Goal: Communication & Community: Answer question/provide support

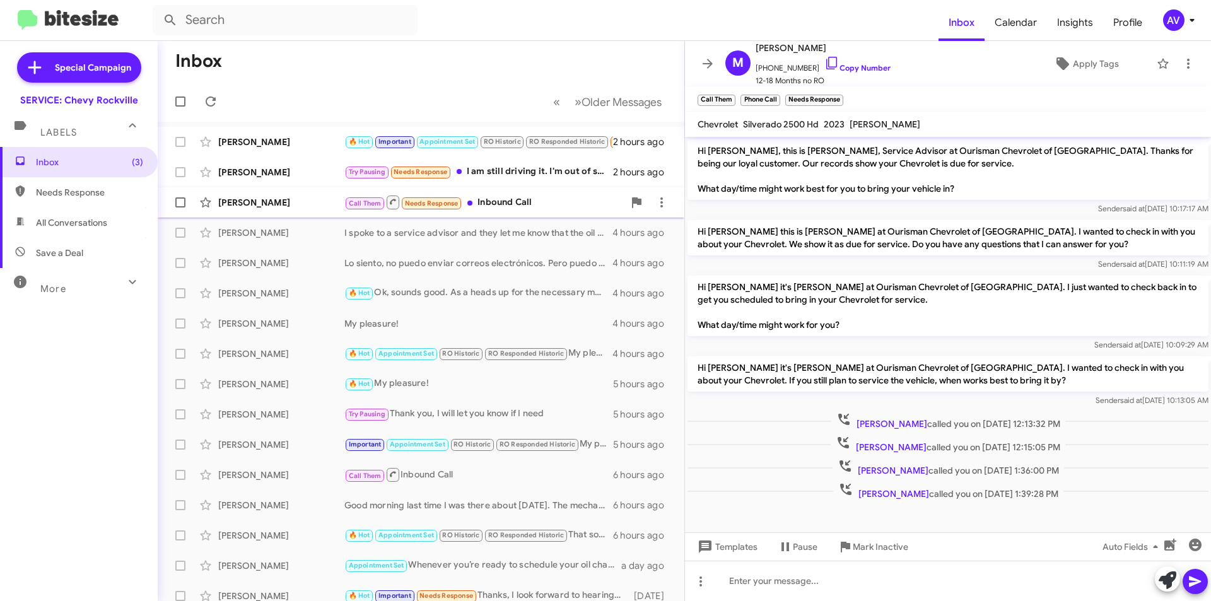
click at [532, 205] on div "Call Them Needs Response Inbound Call" at bounding box center [483, 202] width 279 height 16
click at [533, 184] on div "[PERSON_NAME] Try Pausing Needs Response I am still driving it. I'm out of stat…" at bounding box center [421, 172] width 506 height 25
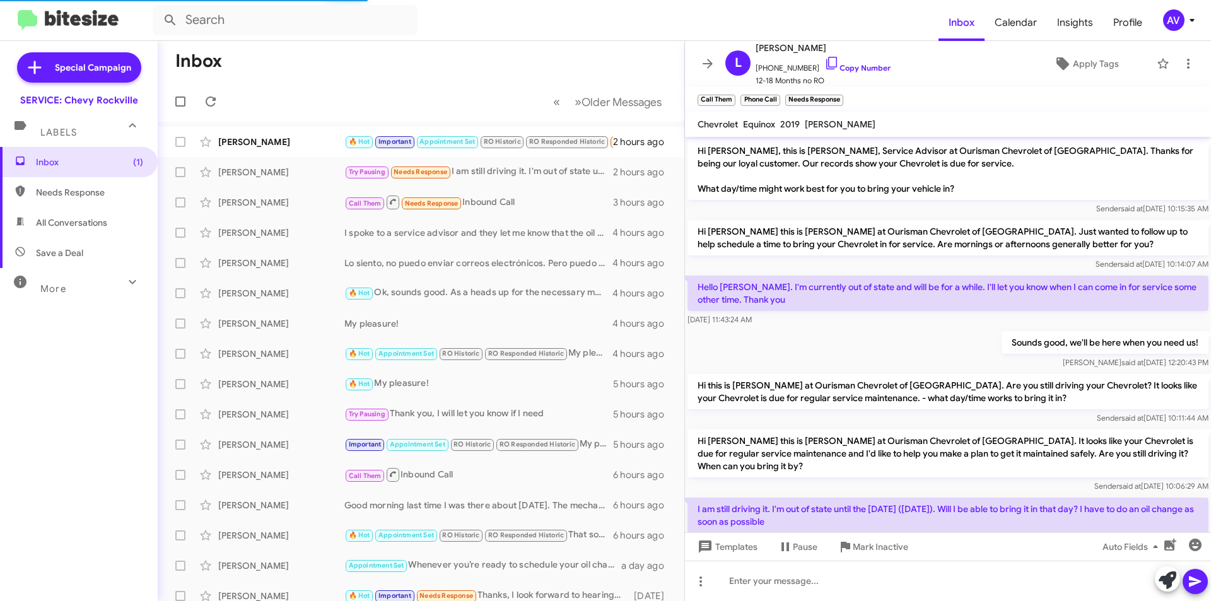
scroll to position [40, 0]
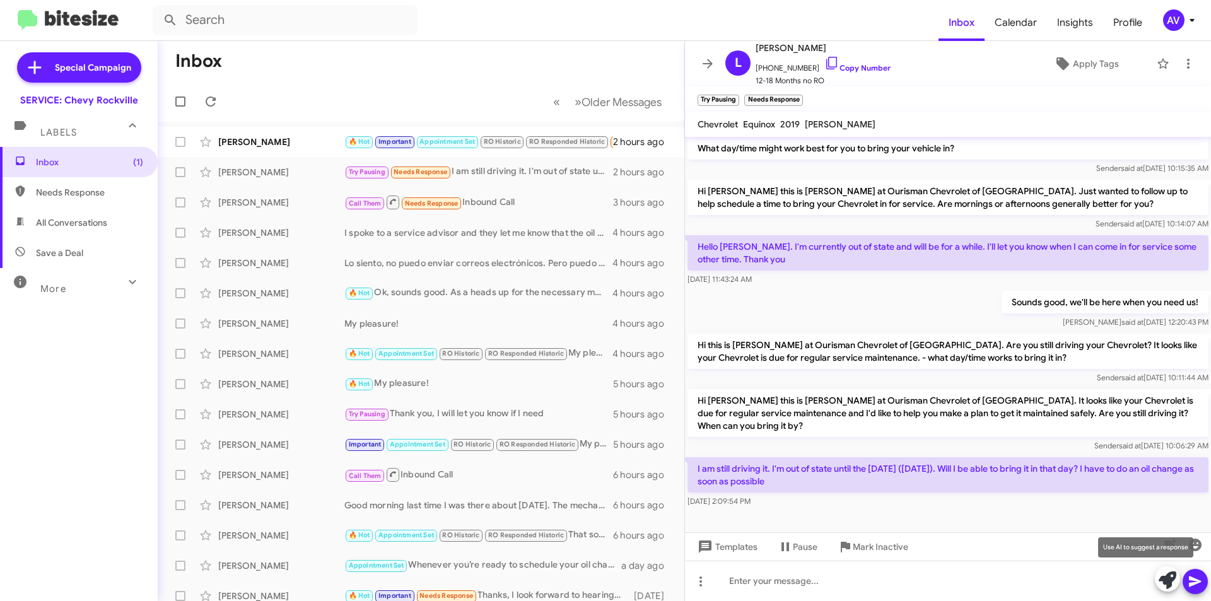
click at [1166, 583] on icon at bounding box center [1168, 580] width 18 height 18
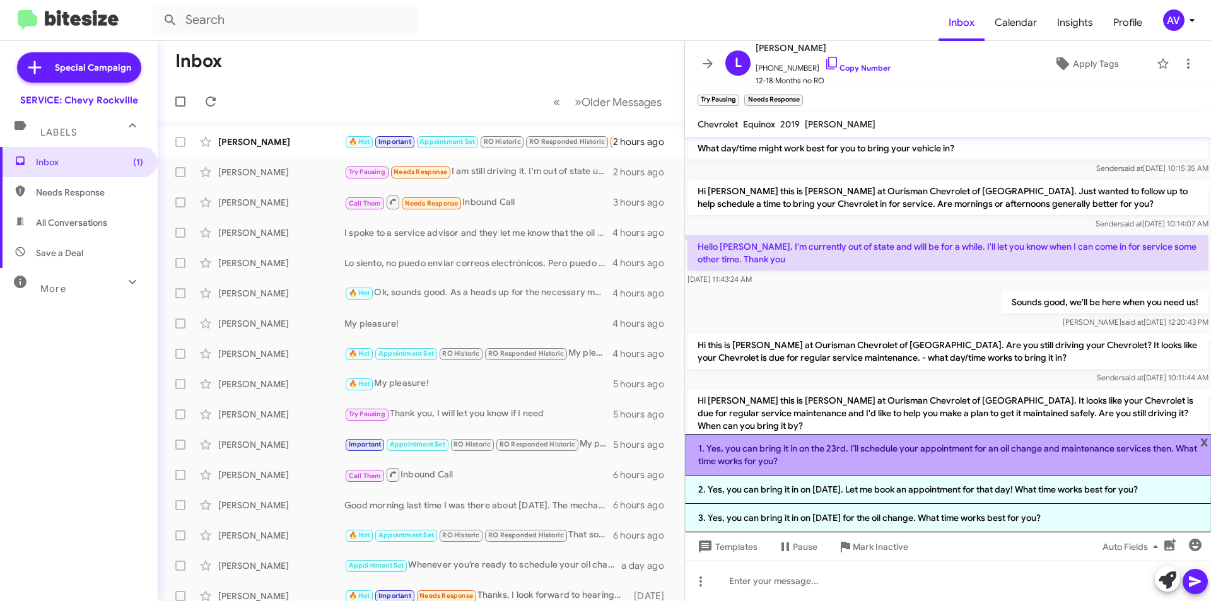
click at [826, 467] on li "1. Yes, you can bring it in on the 23rd. I’ll schedule your appointment for an …" at bounding box center [948, 455] width 526 height 42
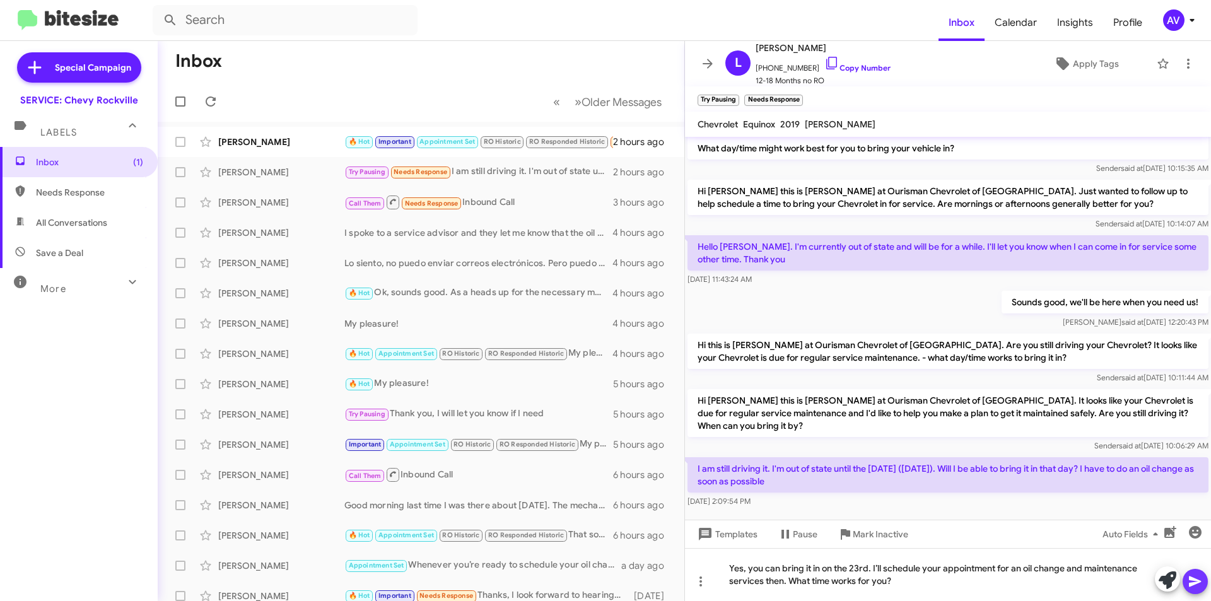
click at [1185, 586] on button at bounding box center [1195, 581] width 25 height 25
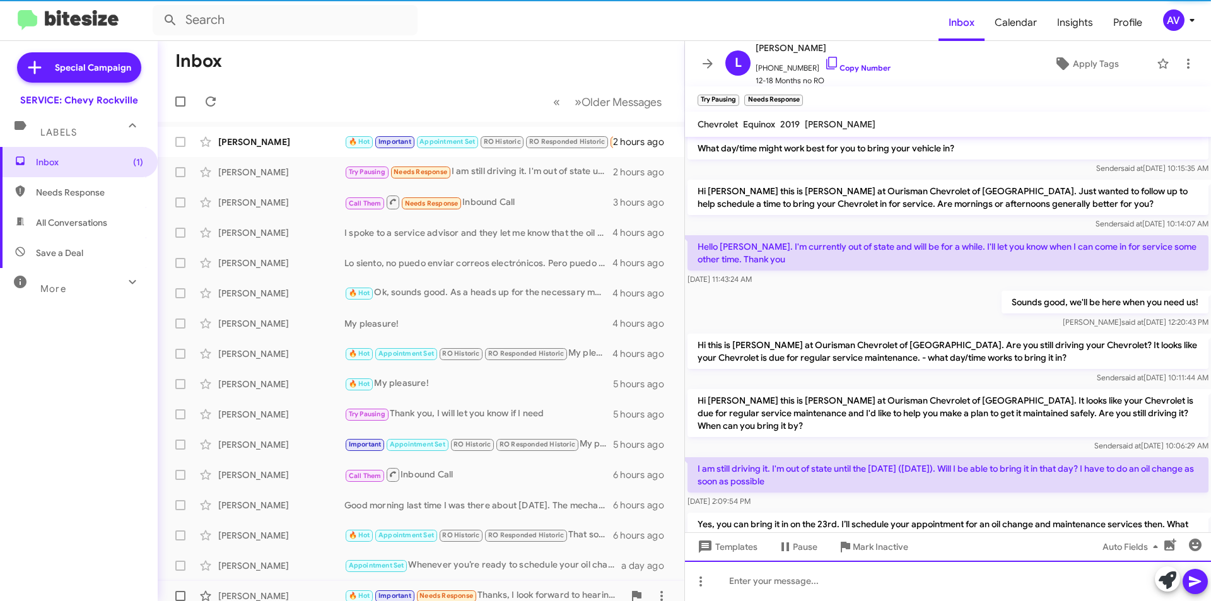
scroll to position [99, 0]
